Goal: Transaction & Acquisition: Download file/media

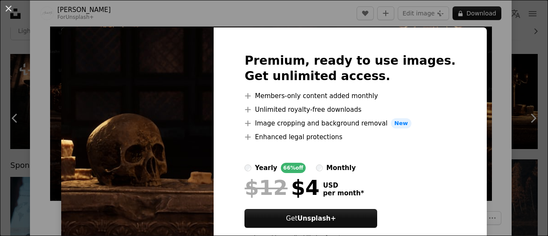
scroll to position [39, 0]
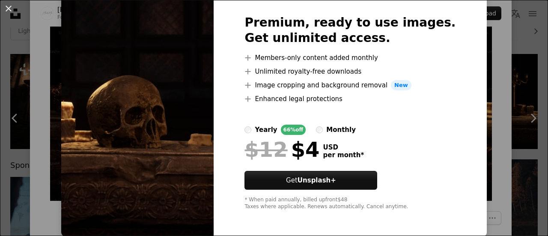
drag, startPoint x: 506, startPoint y: 58, endPoint x: 469, endPoint y: 36, distance: 42.6
click at [506, 58] on div "An X shape Premium, ready to use images. Get unlimited access. A plus sign Memb…" at bounding box center [274, 118] width 548 height 236
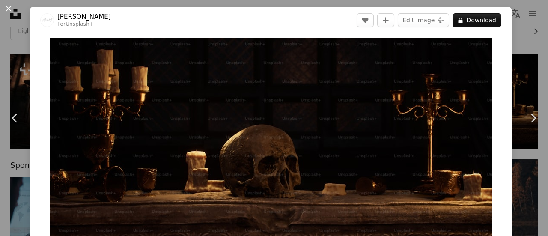
click at [9, 7] on button "An X shape" at bounding box center [8, 8] width 10 height 10
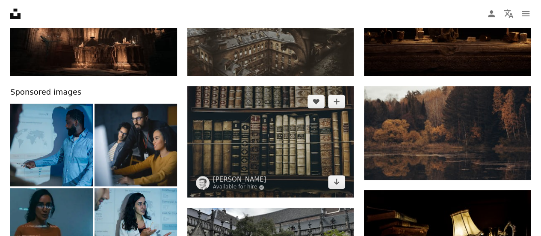
scroll to position [171, 0]
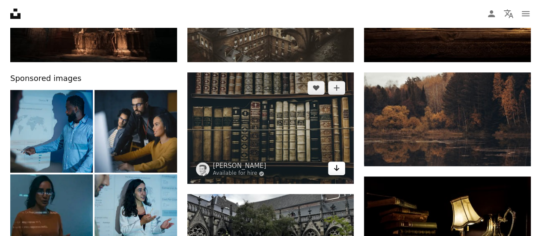
click at [333, 168] on link "Arrow pointing down" at bounding box center [336, 168] width 17 height 14
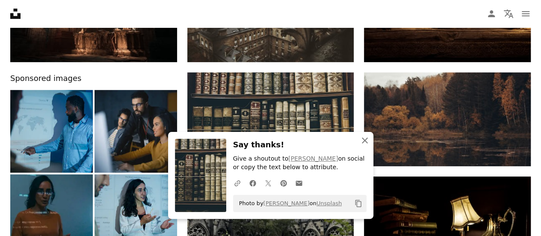
click at [365, 140] on icon "An X shape" at bounding box center [365, 140] width 10 height 10
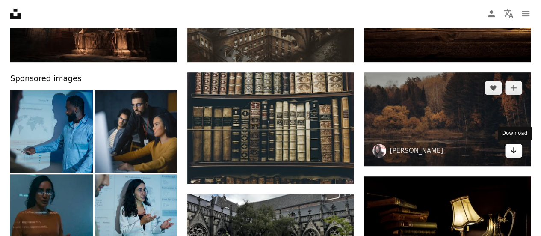
click at [517, 148] on link "Arrow pointing down" at bounding box center [513, 151] width 17 height 14
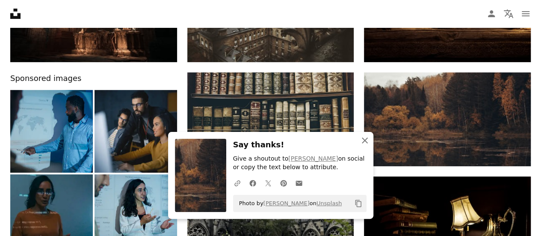
click at [364, 140] on icon "button" at bounding box center [365, 140] width 6 height 6
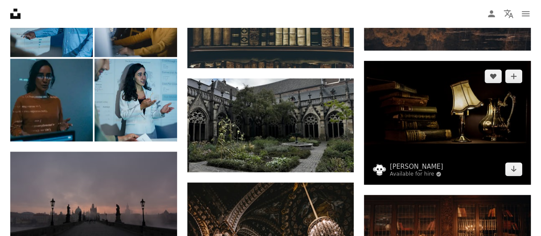
scroll to position [300, 0]
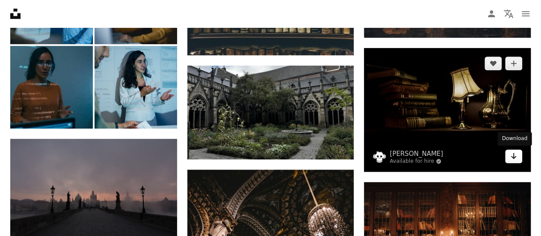
click at [517, 157] on icon "Arrow pointing down" at bounding box center [514, 156] width 7 height 10
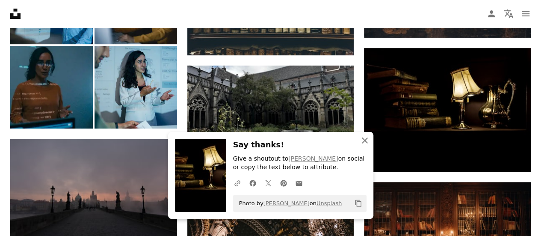
click at [361, 140] on icon "An X shape" at bounding box center [365, 140] width 10 height 10
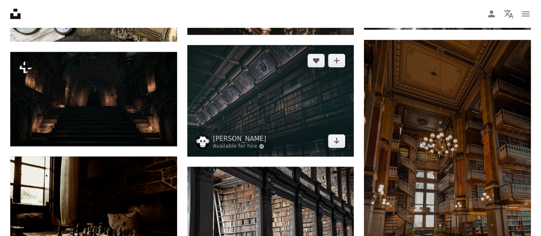
scroll to position [770, 0]
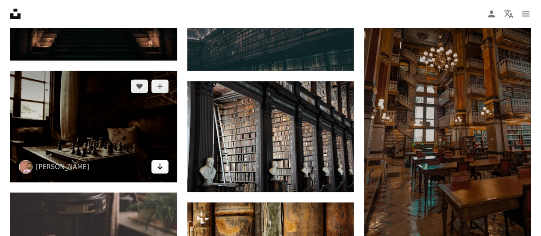
click at [160, 166] on icon "Download" at bounding box center [160, 166] width 6 height 6
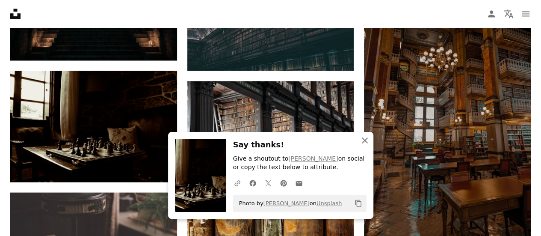
click at [365, 140] on icon "An X shape" at bounding box center [365, 140] width 10 height 10
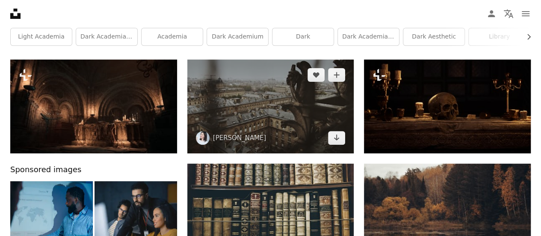
scroll to position [86, 0]
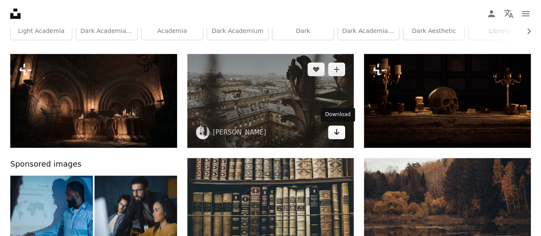
click at [335, 127] on icon "Arrow pointing down" at bounding box center [336, 132] width 7 height 10
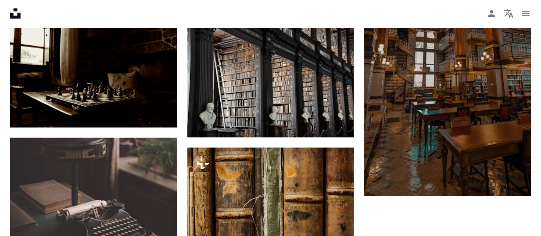
scroll to position [1159, 0]
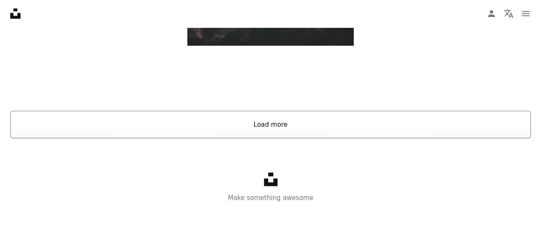
click at [267, 119] on button "Load more" at bounding box center [270, 124] width 521 height 27
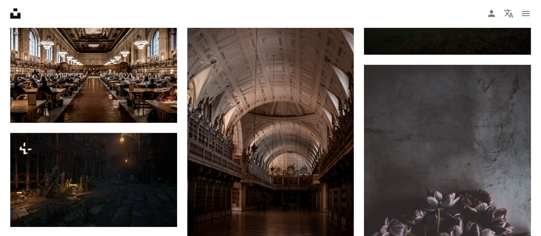
scroll to position [2486, 0]
